Goal: Find specific page/section: Find specific page/section

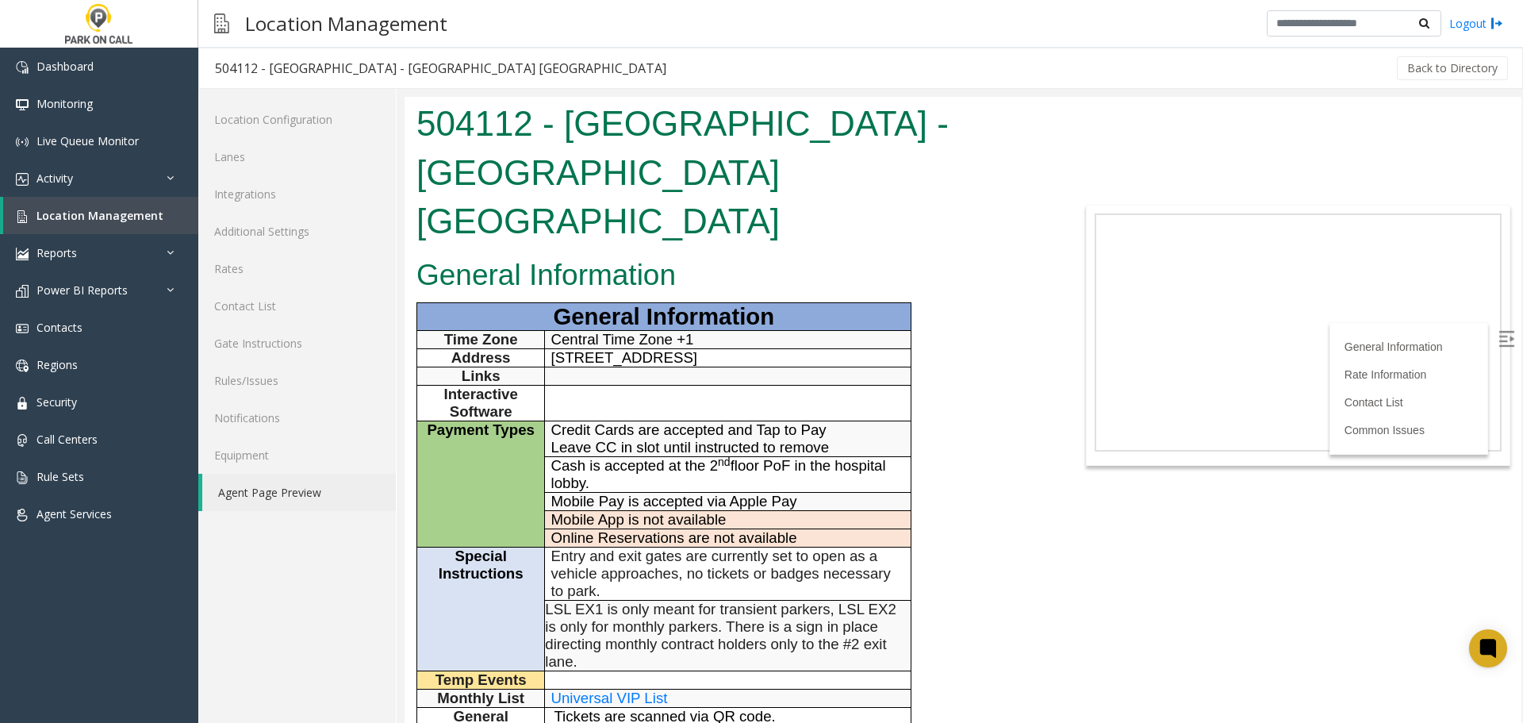
click at [977, 313] on div "General Information General Information Time Zone Central Time Zone +1 Address …" at bounding box center [730, 653] width 651 height 803
click at [119, 208] on span "Location Management" at bounding box center [99, 215] width 127 height 15
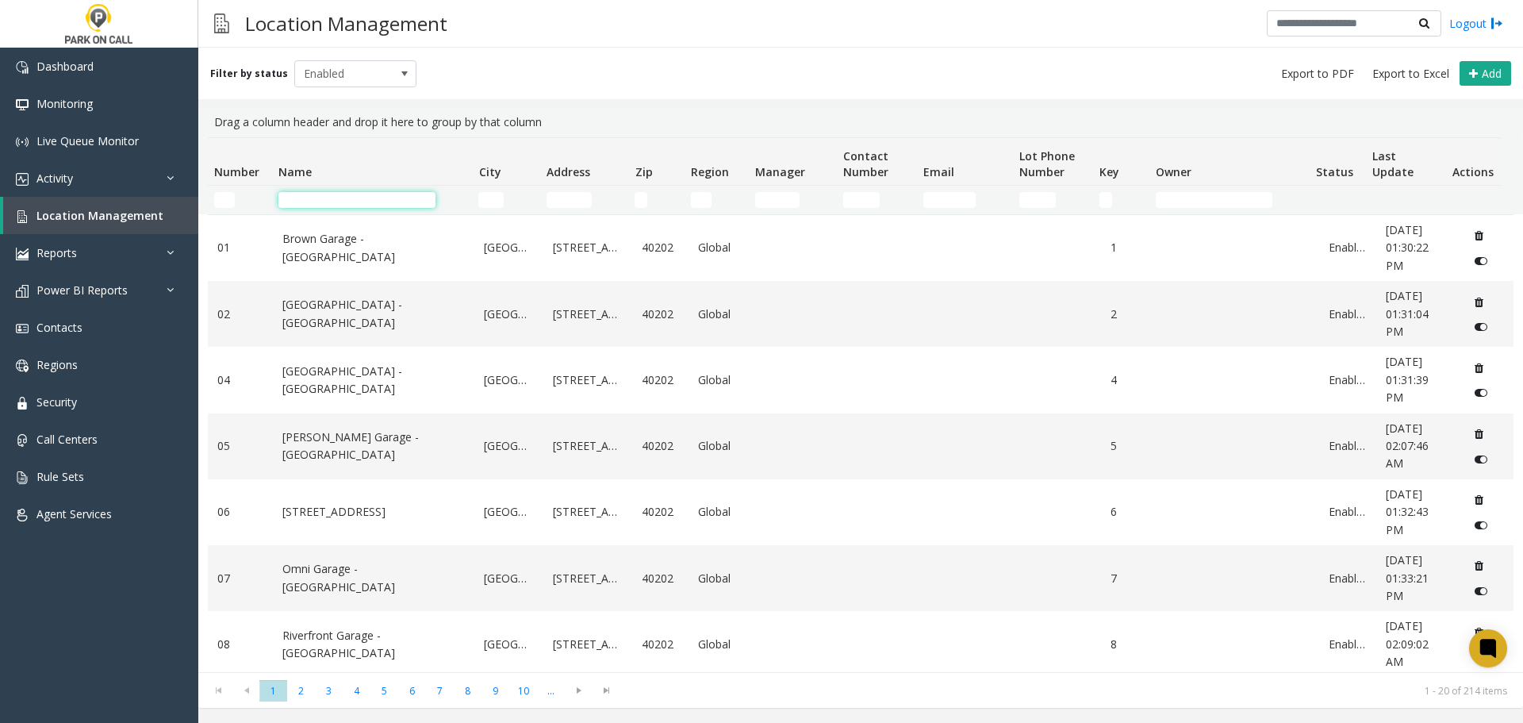
click at [286, 203] on input "Name Filter" at bounding box center [356, 200] width 157 height 16
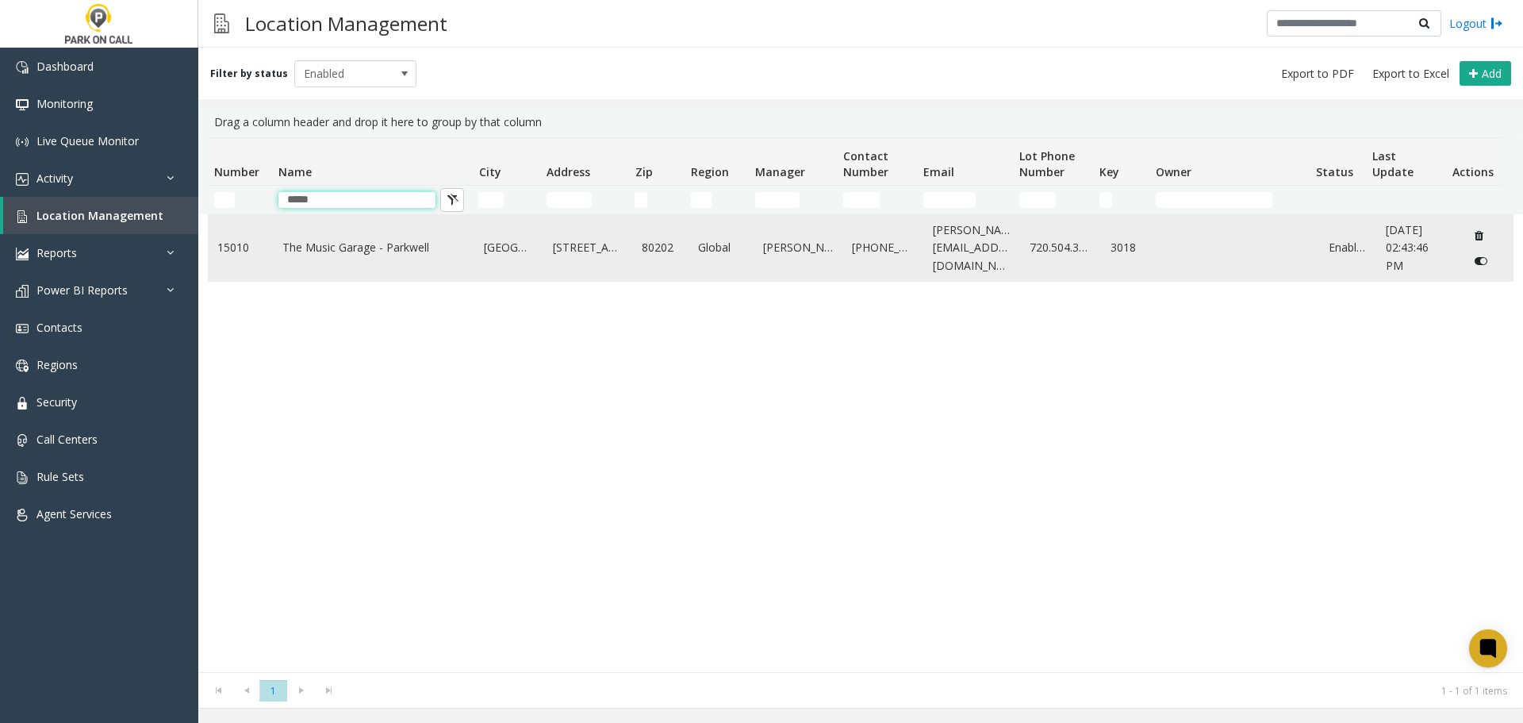
type input "*****"
click at [356, 238] on td "The Music Garage - Parkwell" at bounding box center [374, 248] width 202 height 66
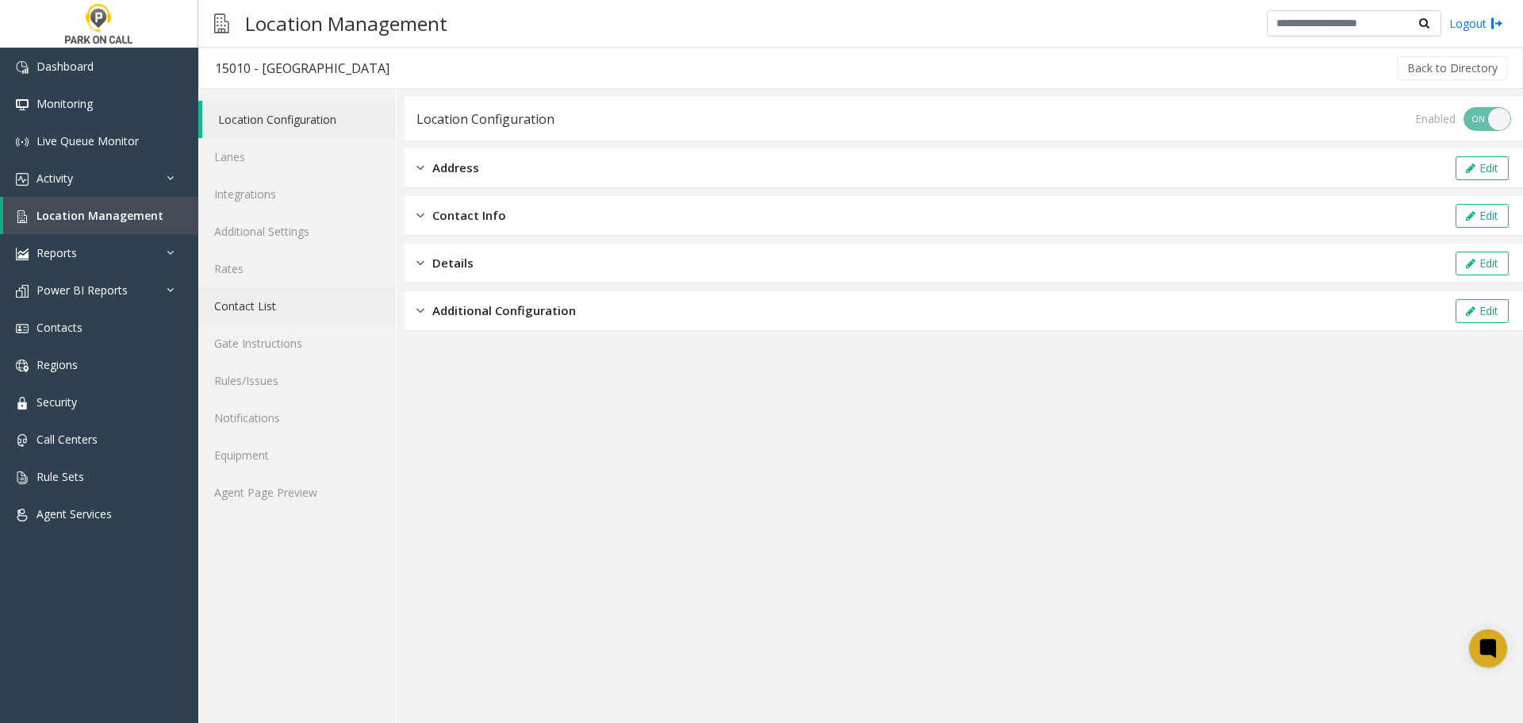
click at [283, 320] on link "Contact List" at bounding box center [297, 305] width 198 height 37
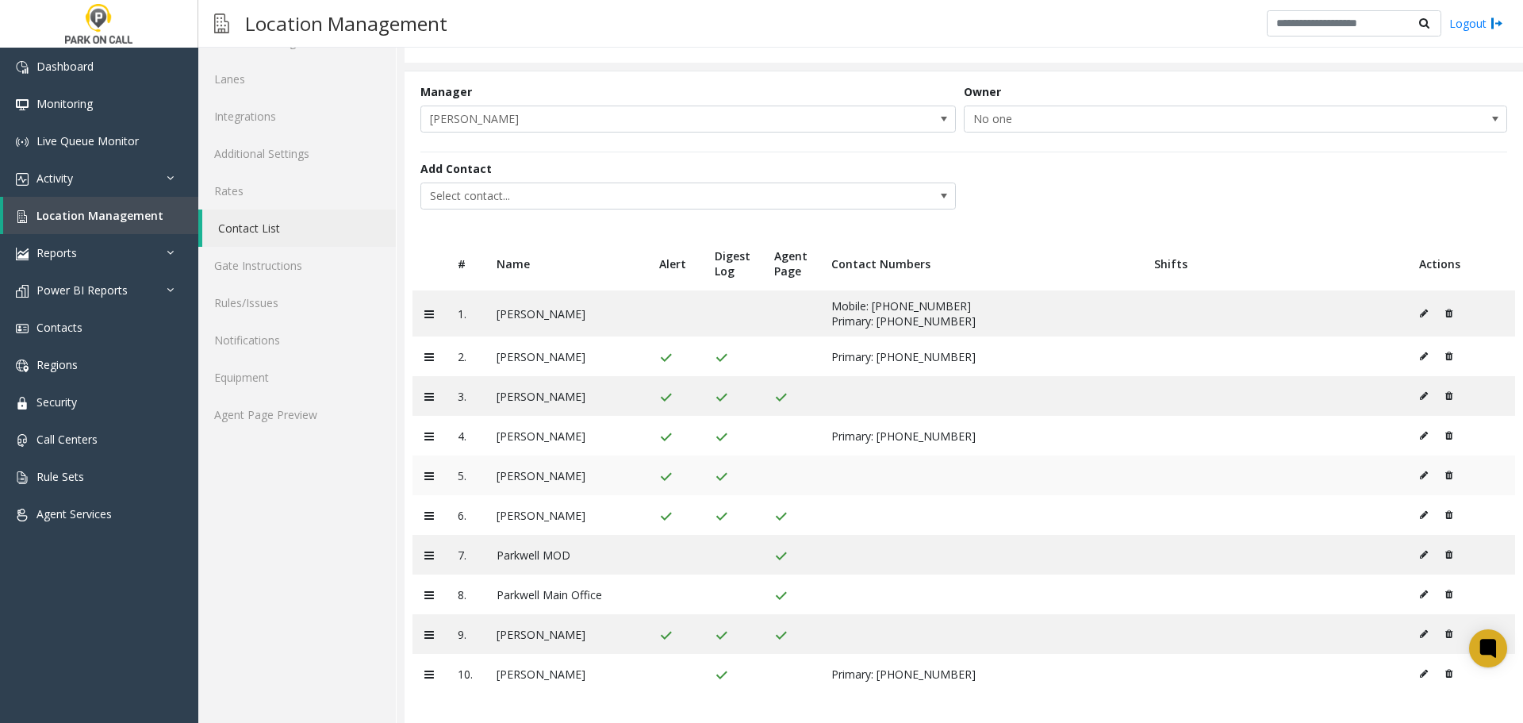
scroll to position [80, 0]
click at [1420, 511] on icon at bounding box center [1424, 513] width 8 height 10
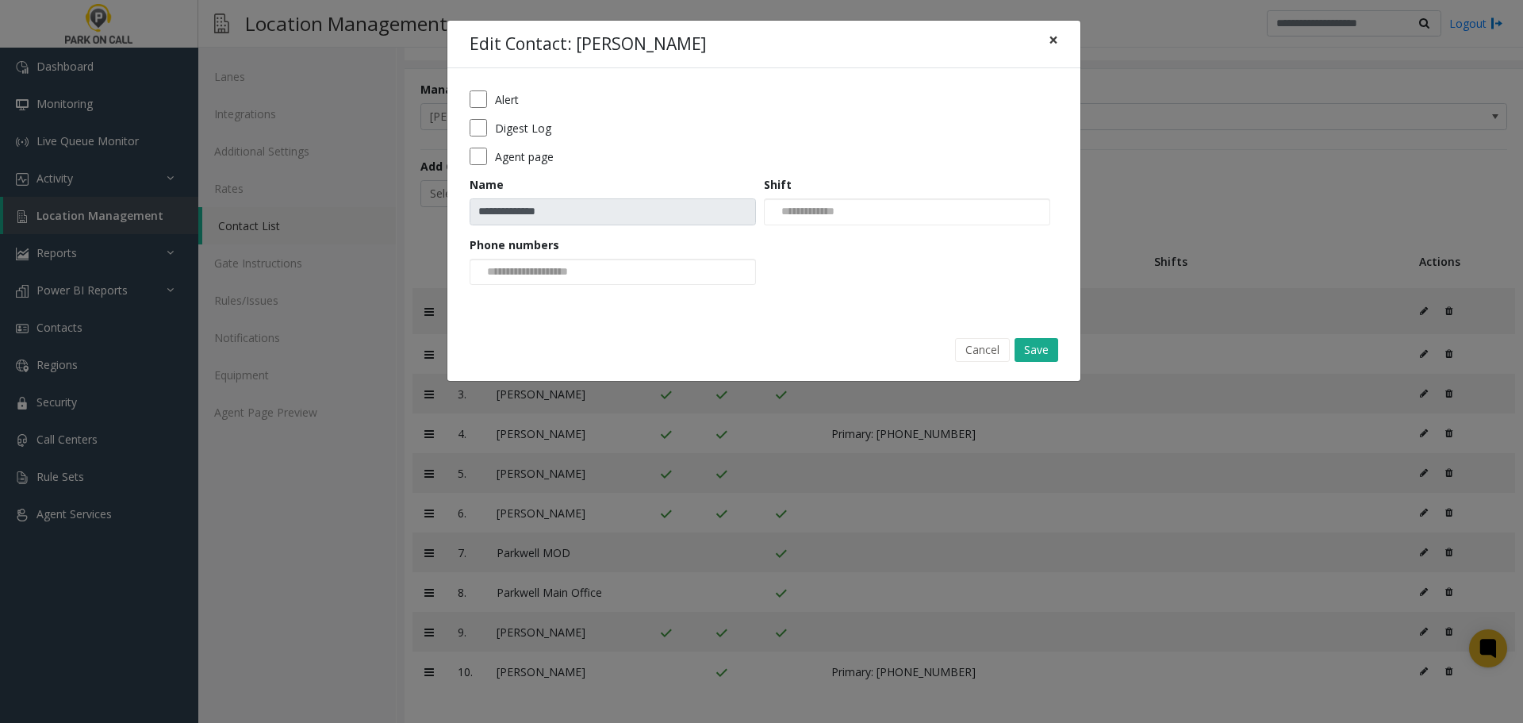
click at [1056, 42] on span "×" at bounding box center [1054, 40] width 10 height 22
